Goal: Information Seeking & Learning: Learn about a topic

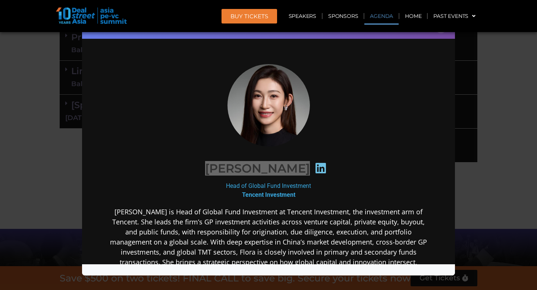
click at [510, 77] on div "Speaker Profile ×" at bounding box center [268, 145] width 537 height 290
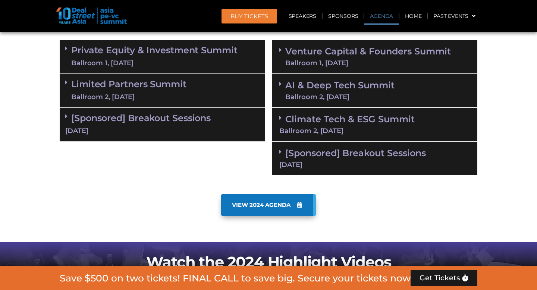
scroll to position [444, 0]
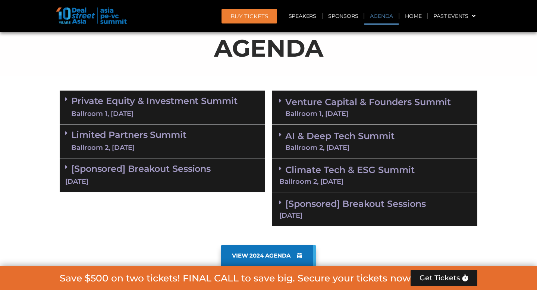
click at [361, 101] on link "Venture Capital & Founders​ Summit Ballroom 1, [DATE]" at bounding box center [368, 107] width 166 height 19
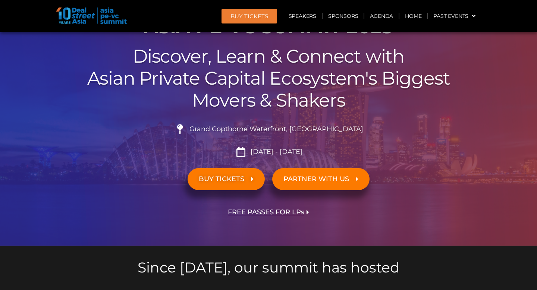
scroll to position [0, 0]
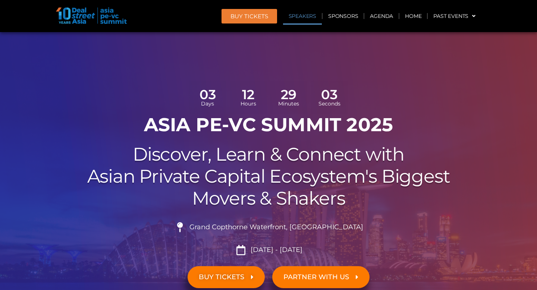
click at [299, 18] on link "Speakers" at bounding box center [302, 15] width 39 height 17
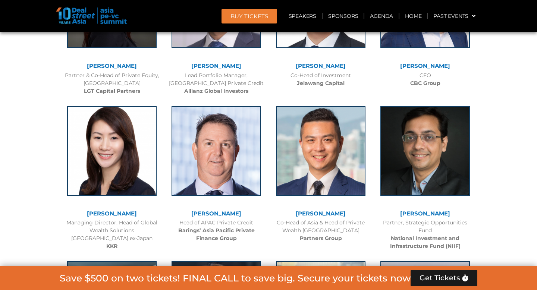
scroll to position [2397, 0]
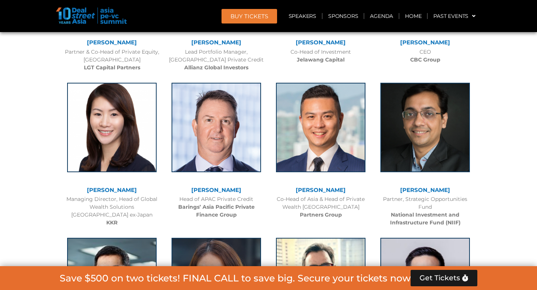
drag, startPoint x: 69, startPoint y: 135, endPoint x: 144, endPoint y: 138, distance: 75.1
copy link "[PERSON_NAME]"
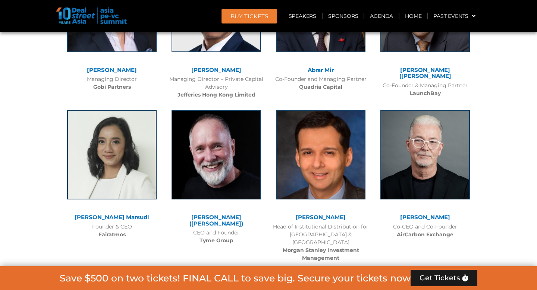
scroll to position [5939, 0]
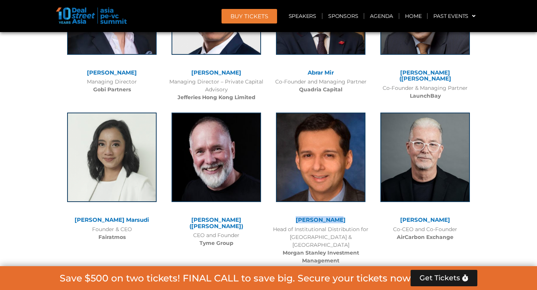
drag, startPoint x: 294, startPoint y: 121, endPoint x: 361, endPoint y: 119, distance: 66.9
click at [361, 217] on div "[PERSON_NAME]" at bounding box center [320, 220] width 97 height 6
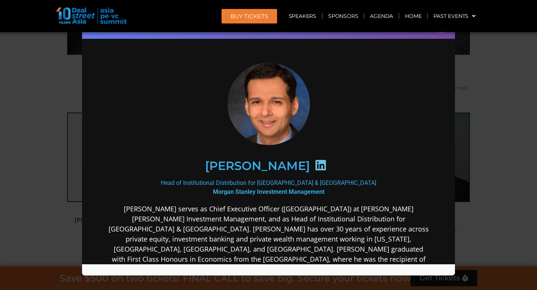
scroll to position [0, 0]
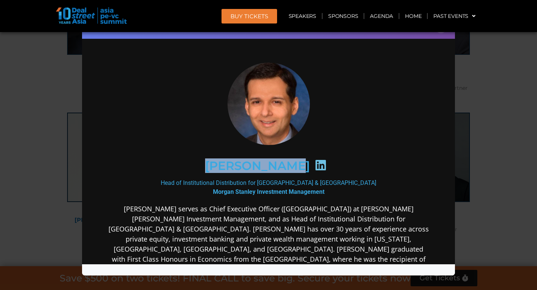
drag, startPoint x: 210, startPoint y: 167, endPoint x: 297, endPoint y: 167, distance: 87.0
click at [297, 167] on div "[PERSON_NAME]" at bounding box center [269, 165] width 290 height 38
copy h2 "[PERSON_NAME]"
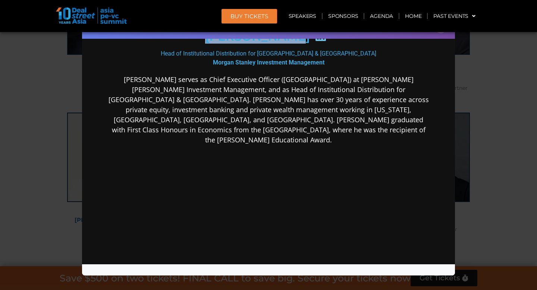
scroll to position [133, 0]
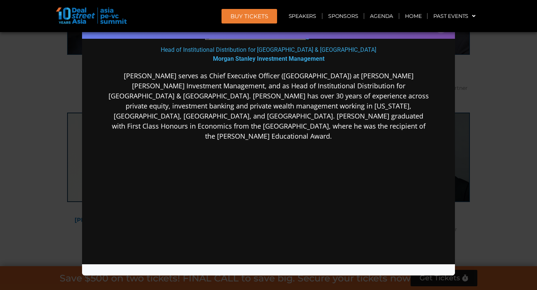
click at [38, 104] on div "Speaker Profile ×" at bounding box center [268, 145] width 537 height 290
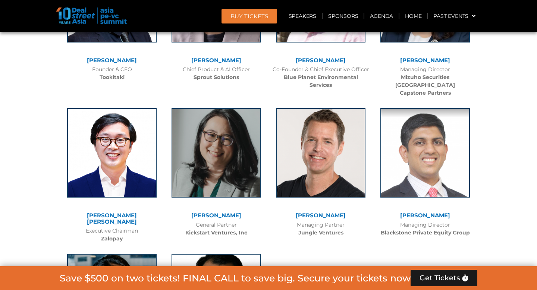
scroll to position [6268, 0]
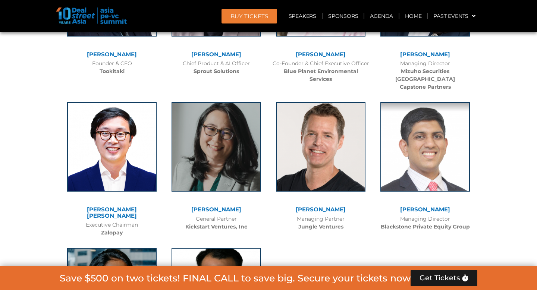
drag, startPoint x: 413, startPoint y: 93, endPoint x: 459, endPoint y: 93, distance: 46.3
click at [459, 207] on div "[PERSON_NAME]" at bounding box center [425, 210] width 97 height 6
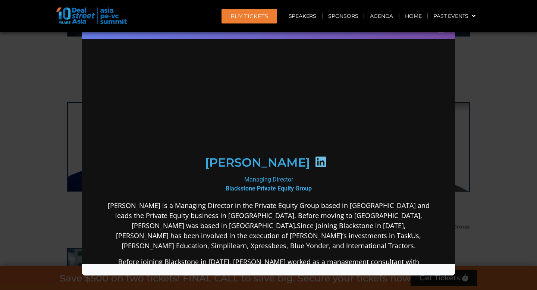
scroll to position [0, 0]
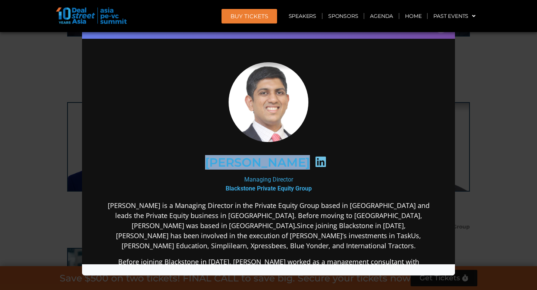
drag, startPoint x: 186, startPoint y: 162, endPoint x: 318, endPoint y: 165, distance: 132.5
click at [319, 164] on div "[PERSON_NAME]" at bounding box center [269, 162] width 290 height 38
copy div "[PERSON_NAME]"
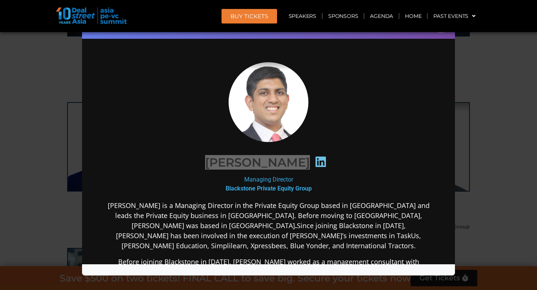
drag, startPoint x: 499, startPoint y: 93, endPoint x: 491, endPoint y: 98, distance: 9.2
click at [499, 93] on div "Speaker Profile ×" at bounding box center [268, 145] width 537 height 290
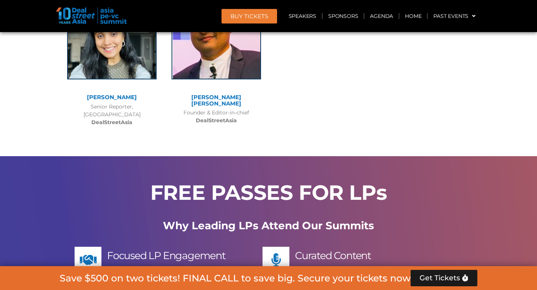
scroll to position [7210, 0]
